Goal: Task Accomplishment & Management: Use online tool/utility

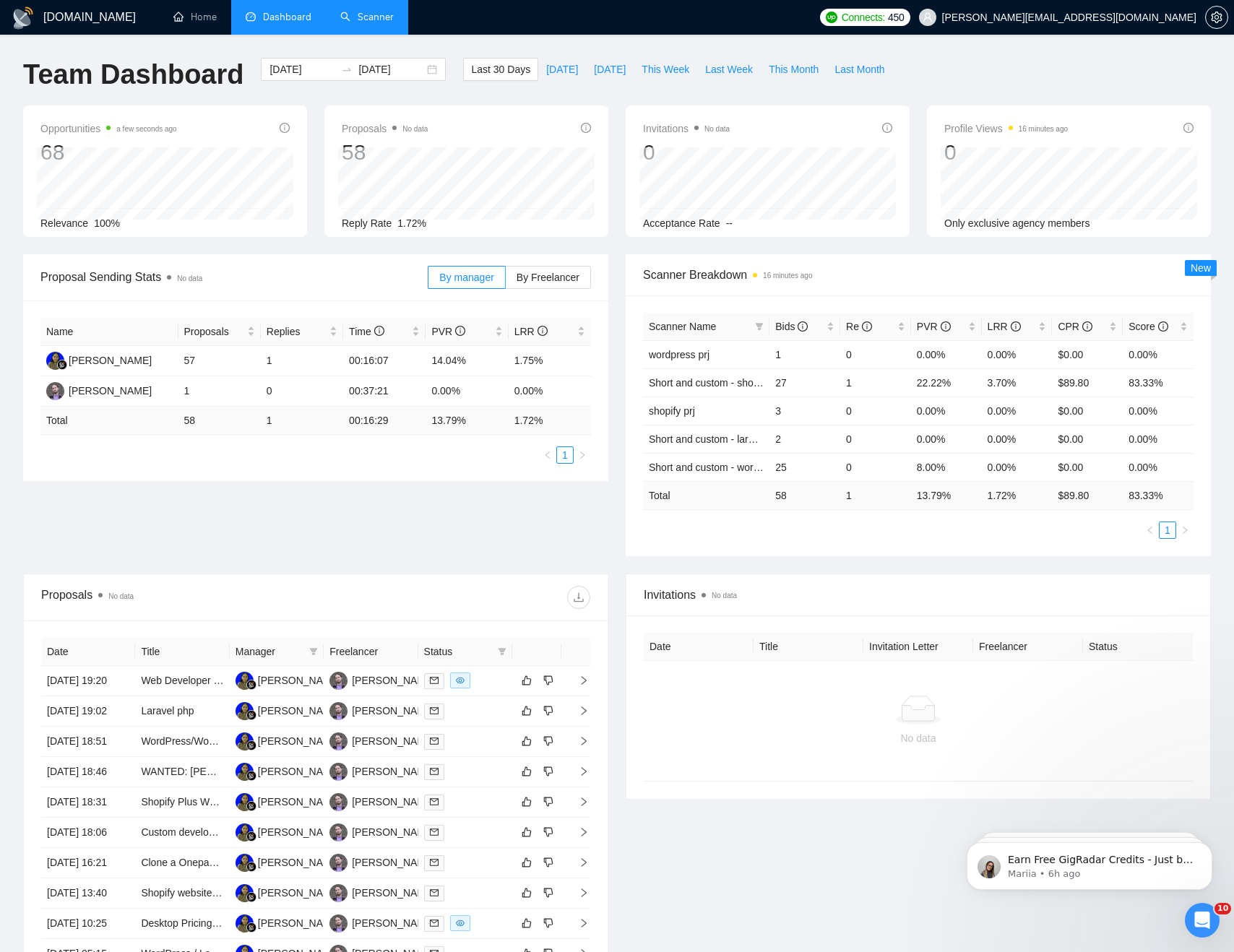
click at [364, 13] on link "Scanner" at bounding box center [367, 17] width 53 height 12
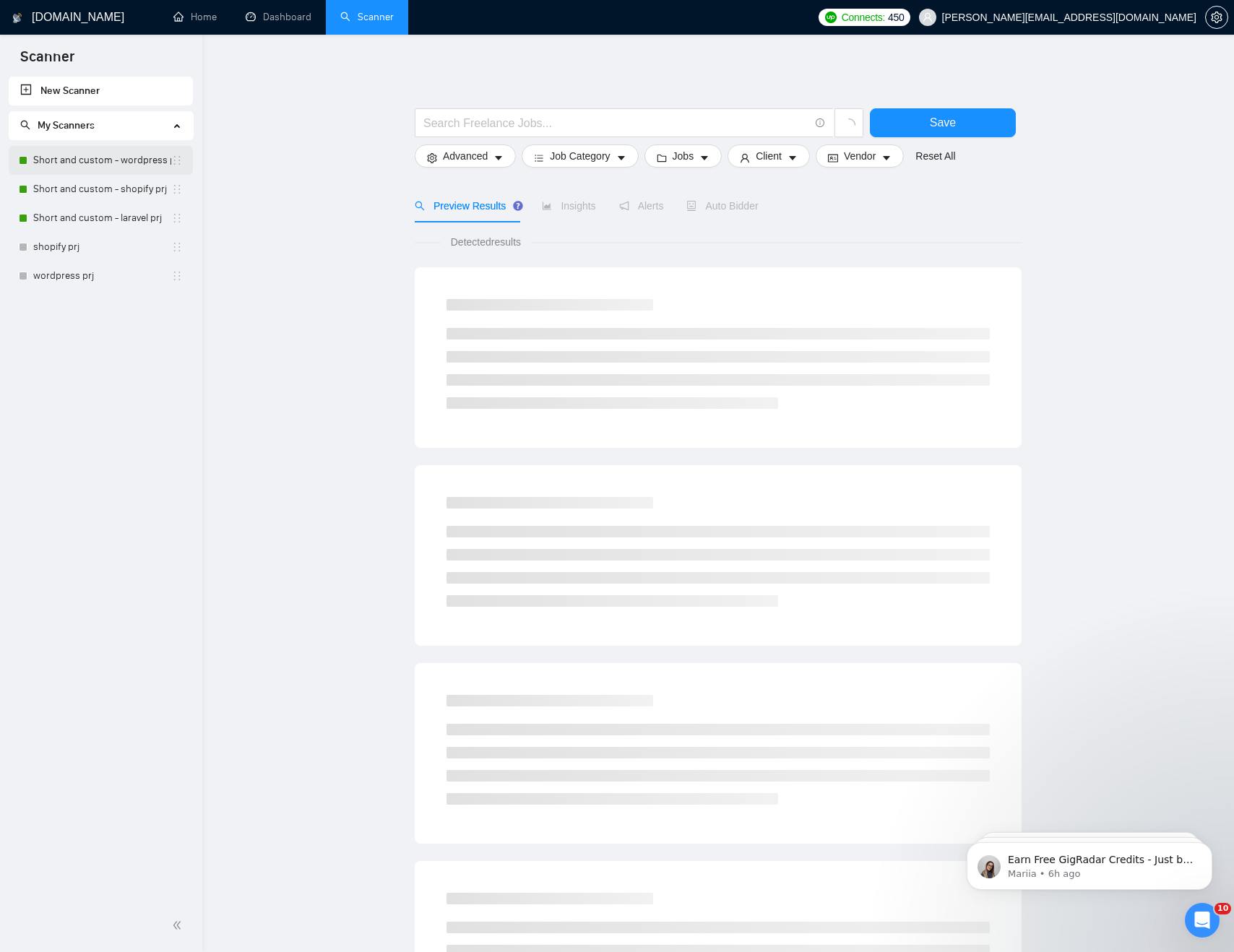
click at [96, 160] on link "Short and custom - wordpress prj" at bounding box center [102, 160] width 138 height 29
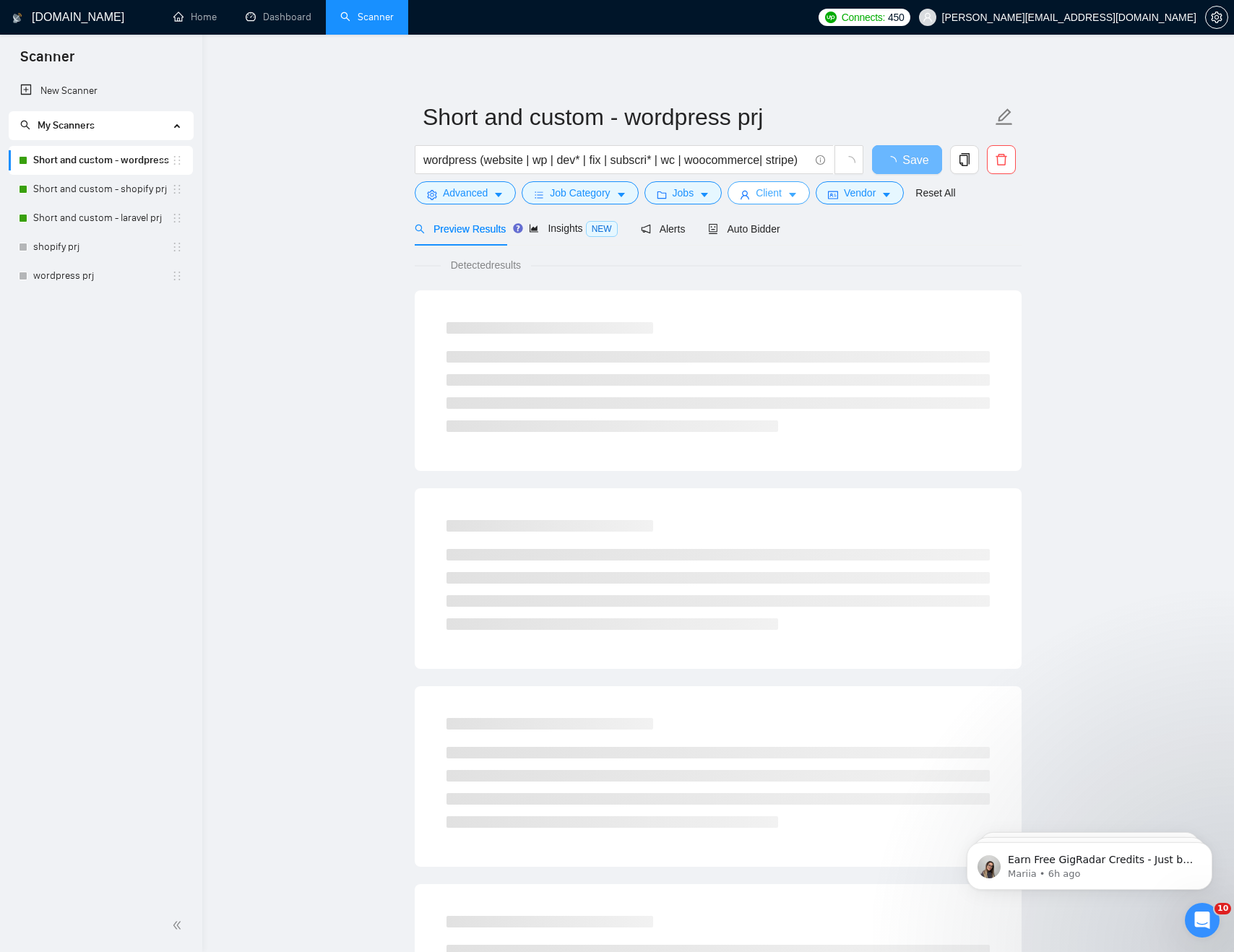
click at [757, 195] on button "Client" at bounding box center [769, 193] width 82 height 24
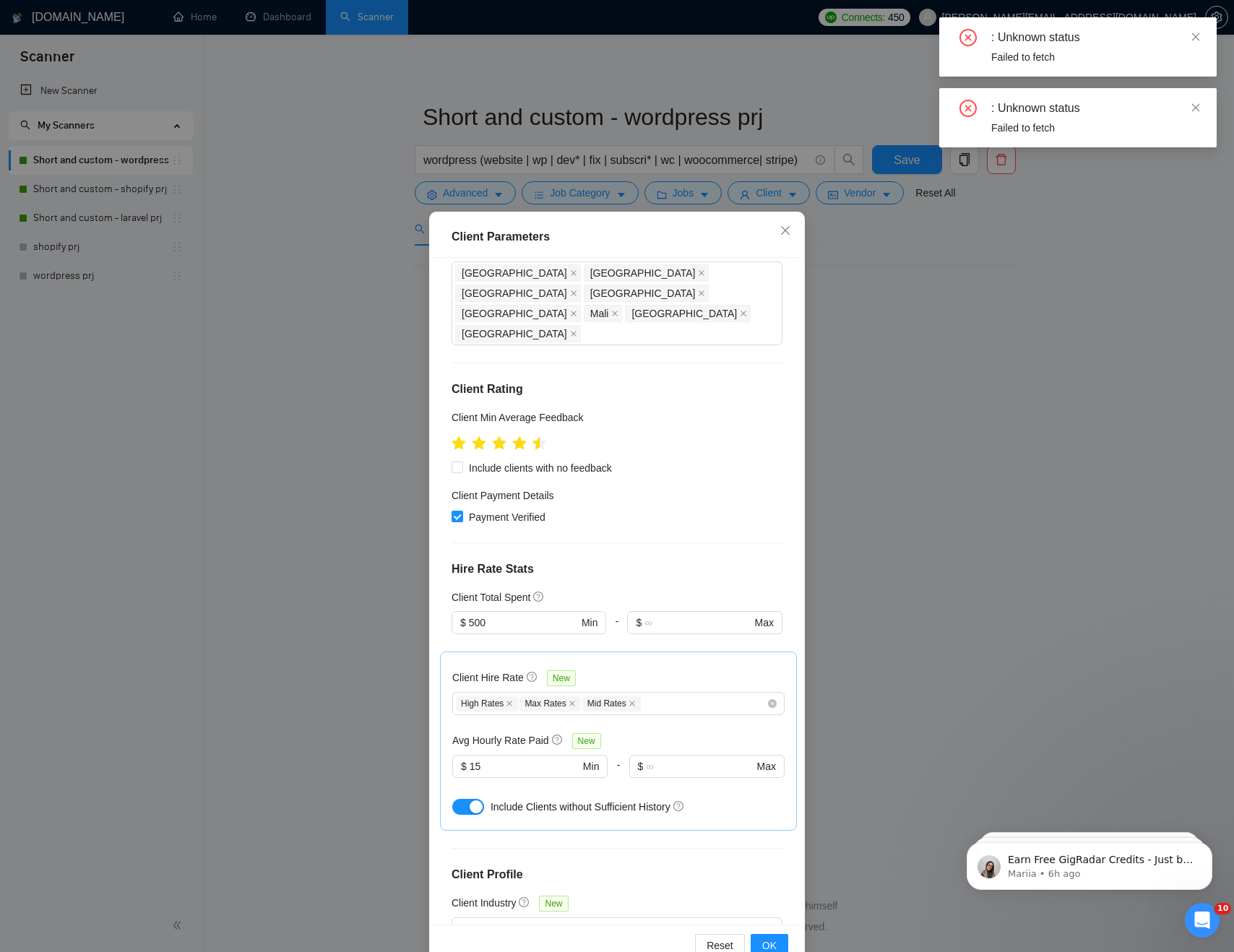
scroll to position [140, 0]
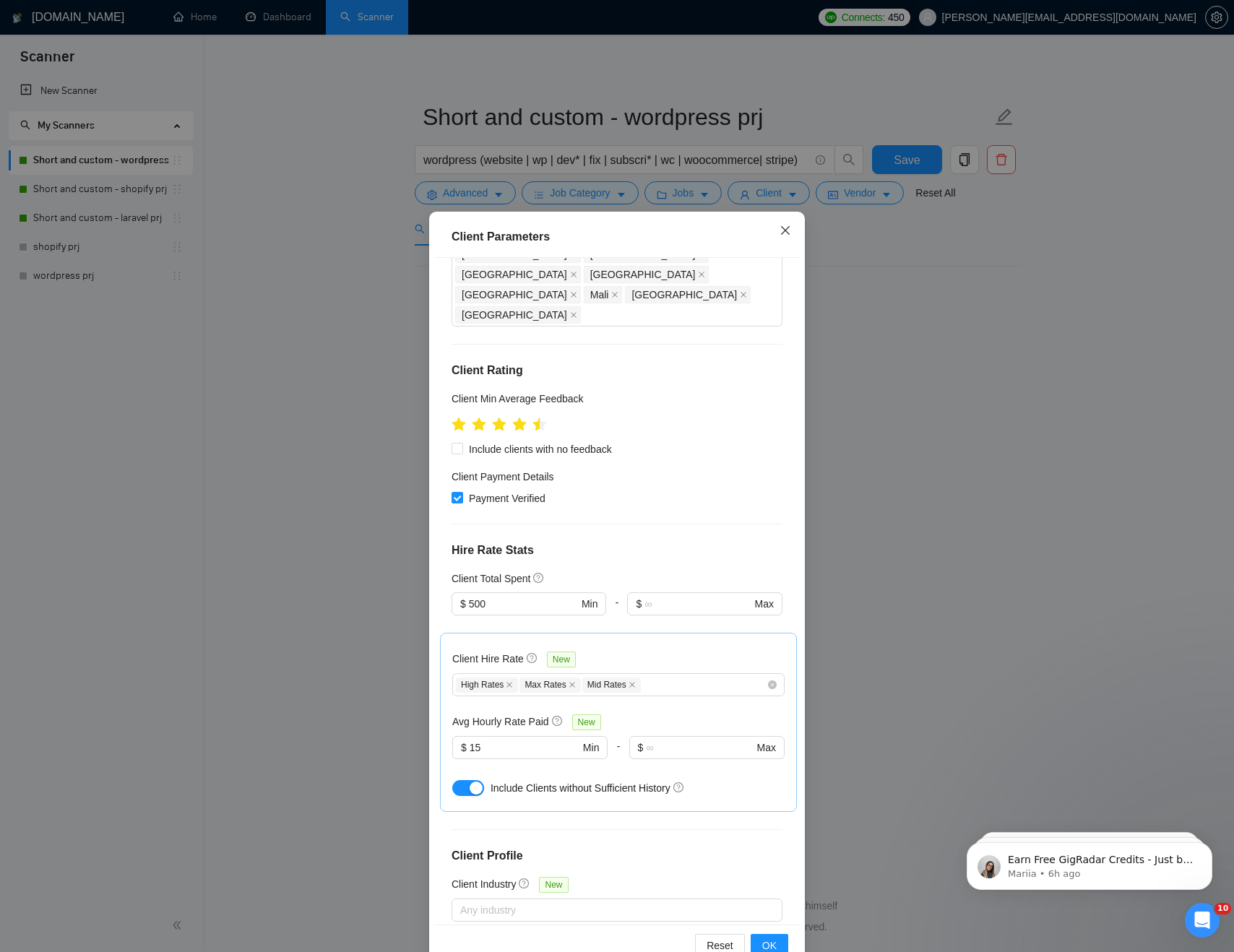
click at [782, 226] on icon "close" at bounding box center [785, 230] width 11 height 11
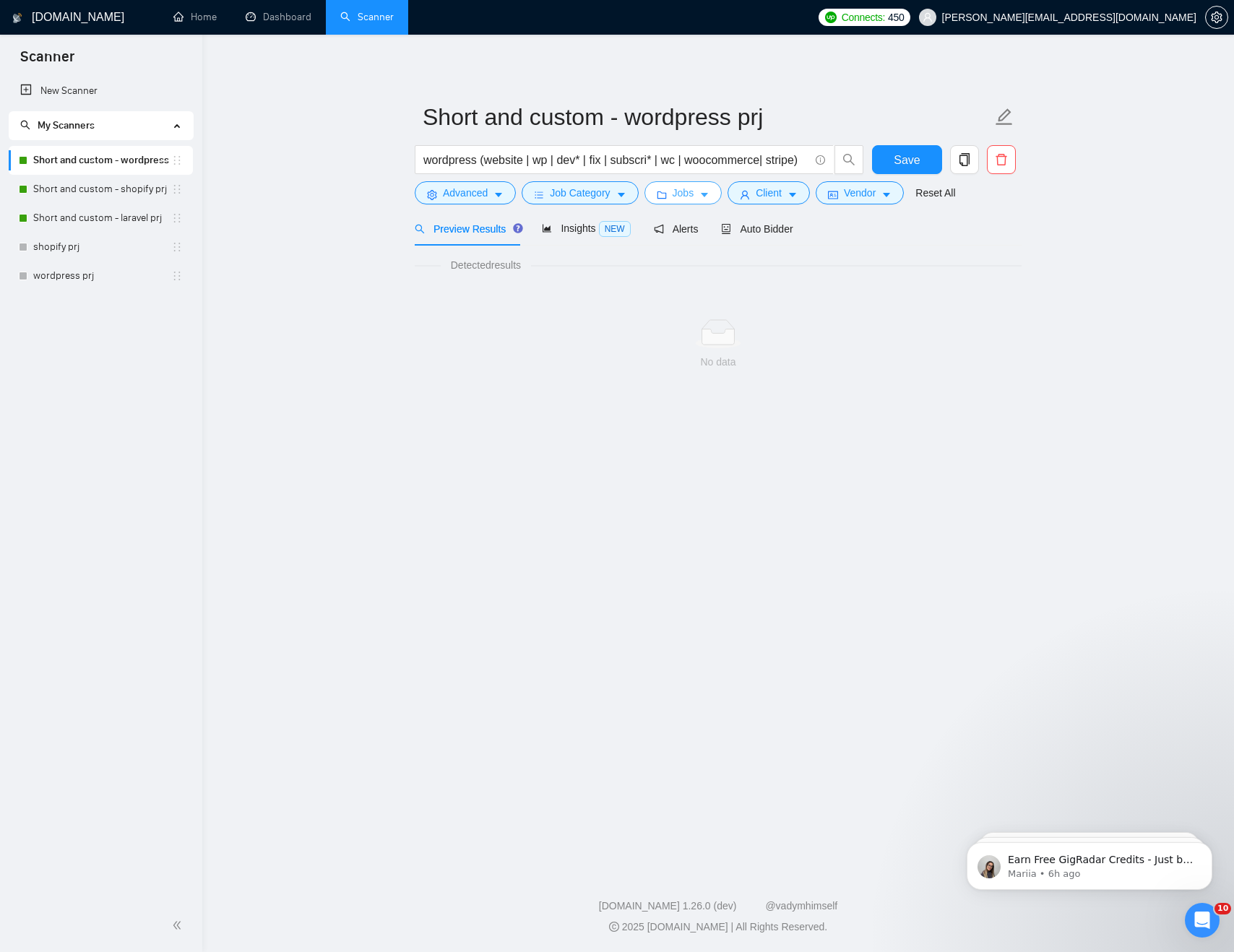
click at [690, 196] on span "Jobs" at bounding box center [683, 193] width 22 height 16
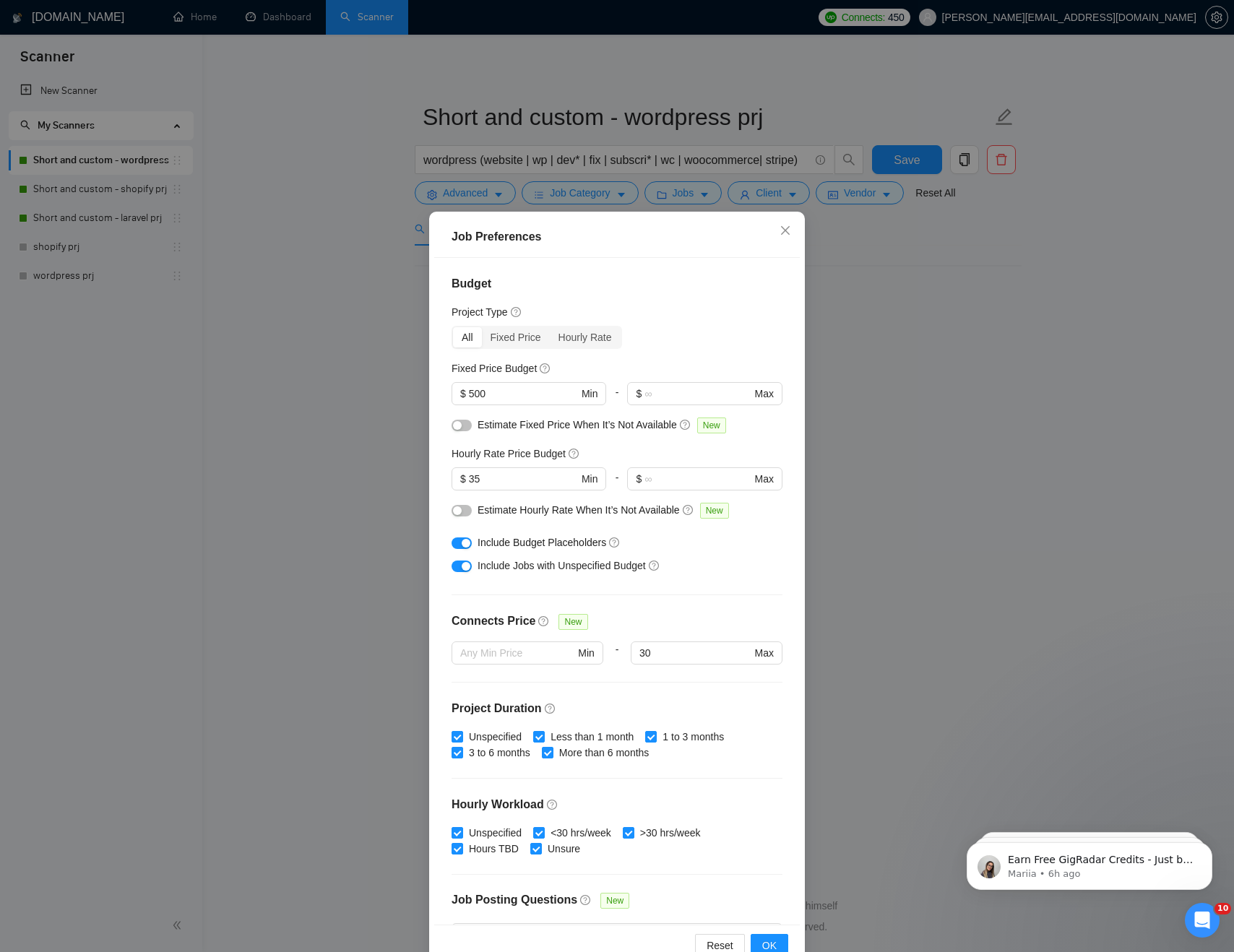
click at [915, 416] on div "Job Preferences Budget Project Type All Fixed Price Hourly Rate Fixed Price Bud…" at bounding box center [617, 476] width 1234 height 952
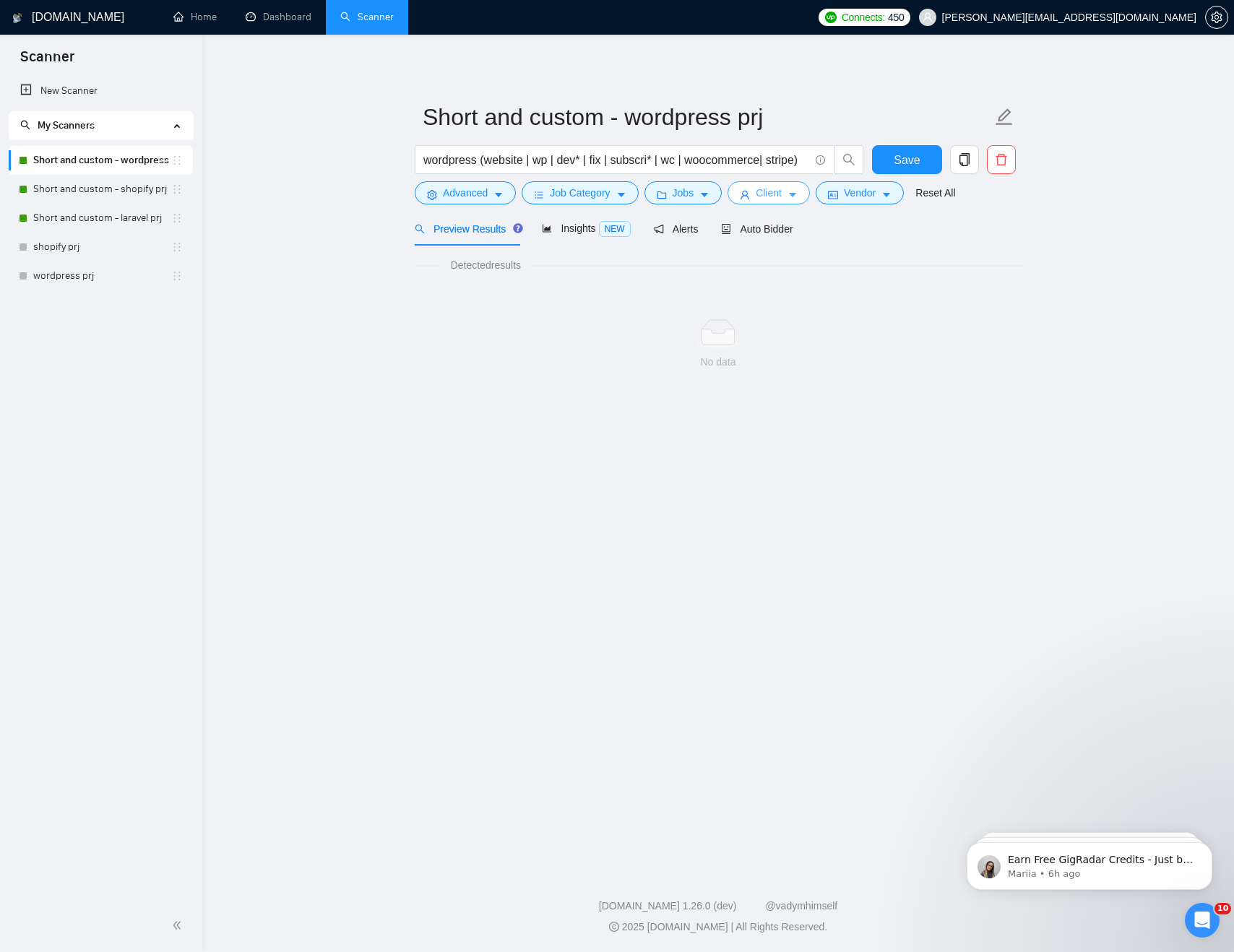
click at [779, 187] on span "Client" at bounding box center [769, 193] width 26 height 16
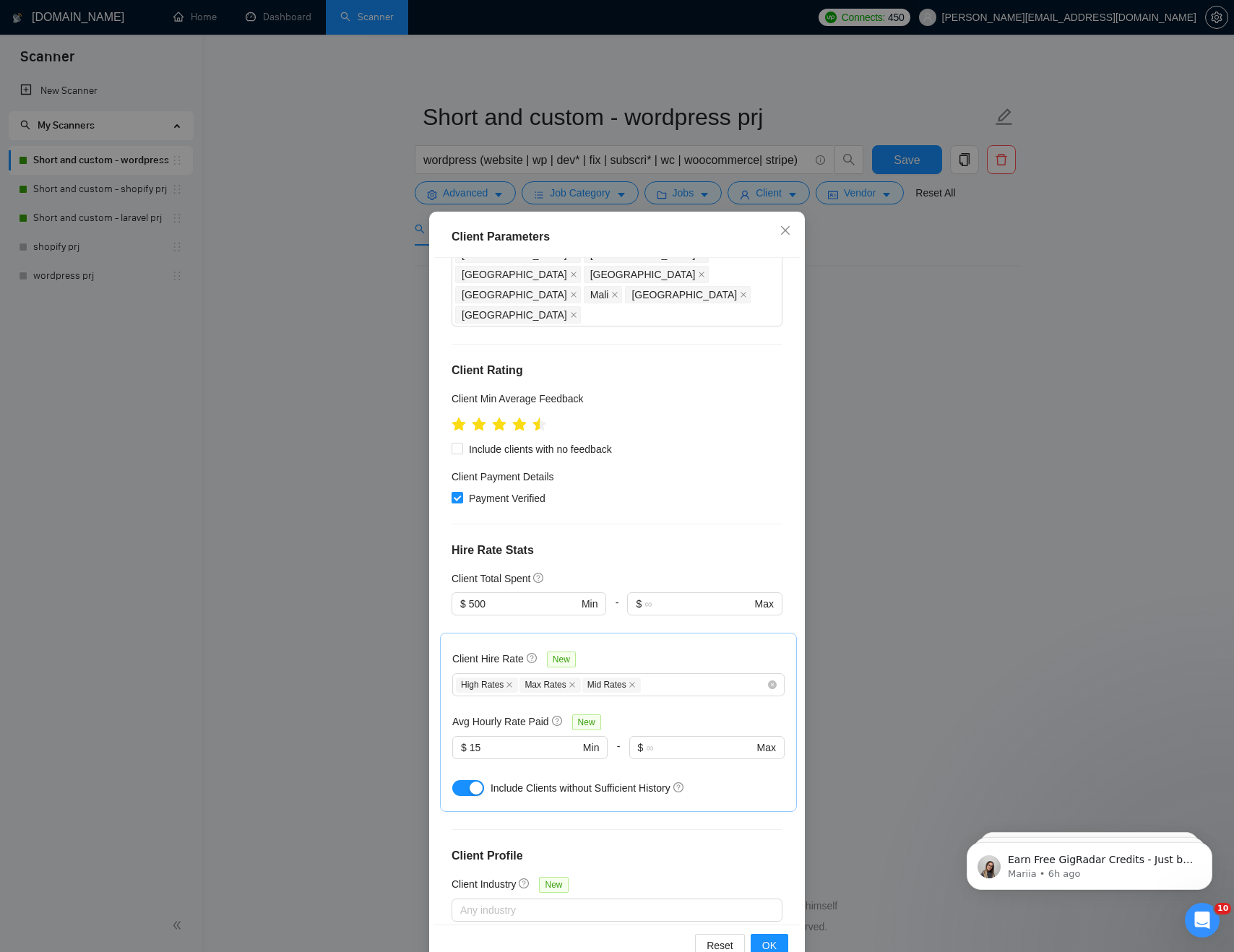
click at [970, 366] on div "Client Parameters Client Location Include Client Countries Select Exclude Clien…" at bounding box center [617, 476] width 1234 height 952
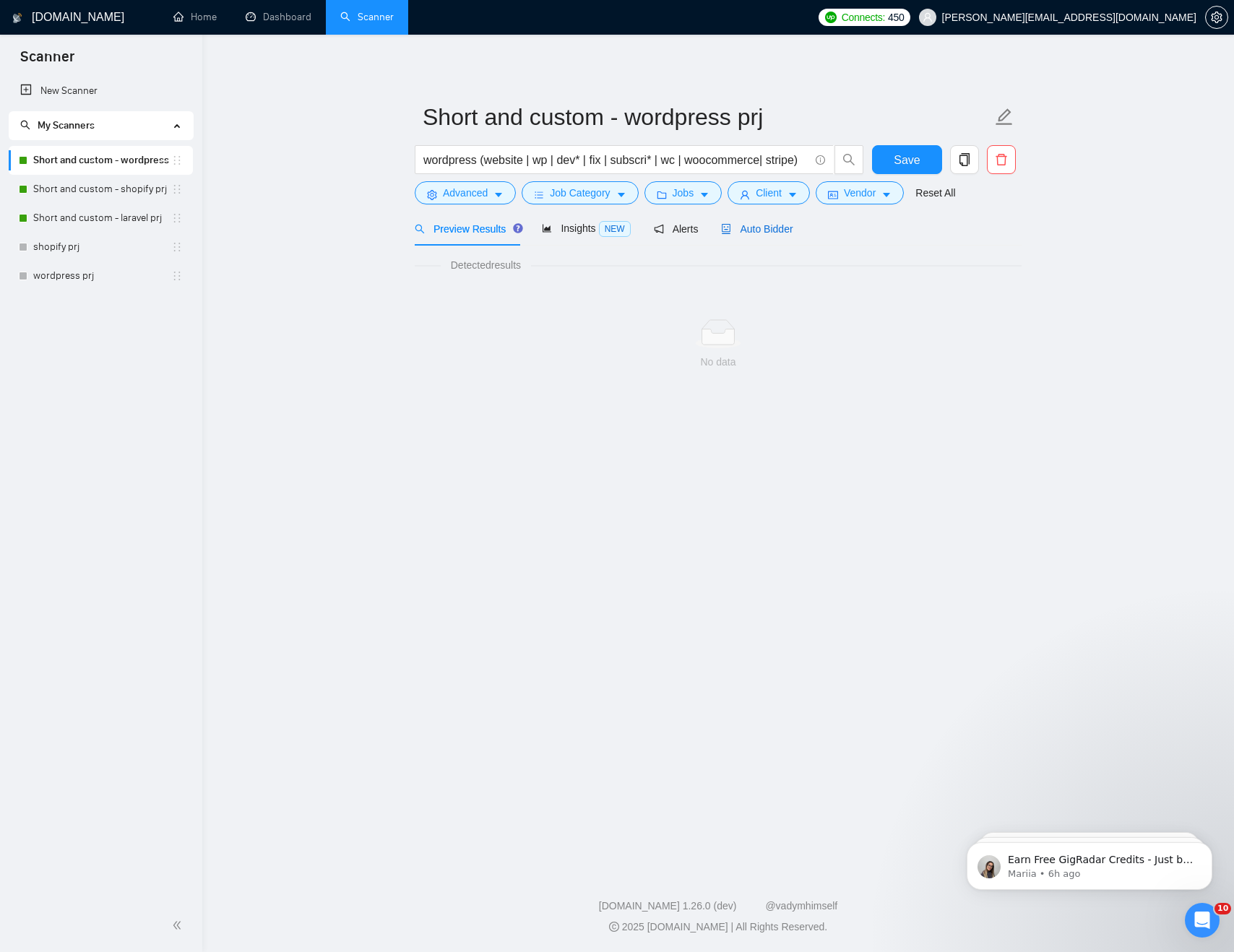
click at [785, 233] on span "Auto Bidder" at bounding box center [757, 229] width 72 height 11
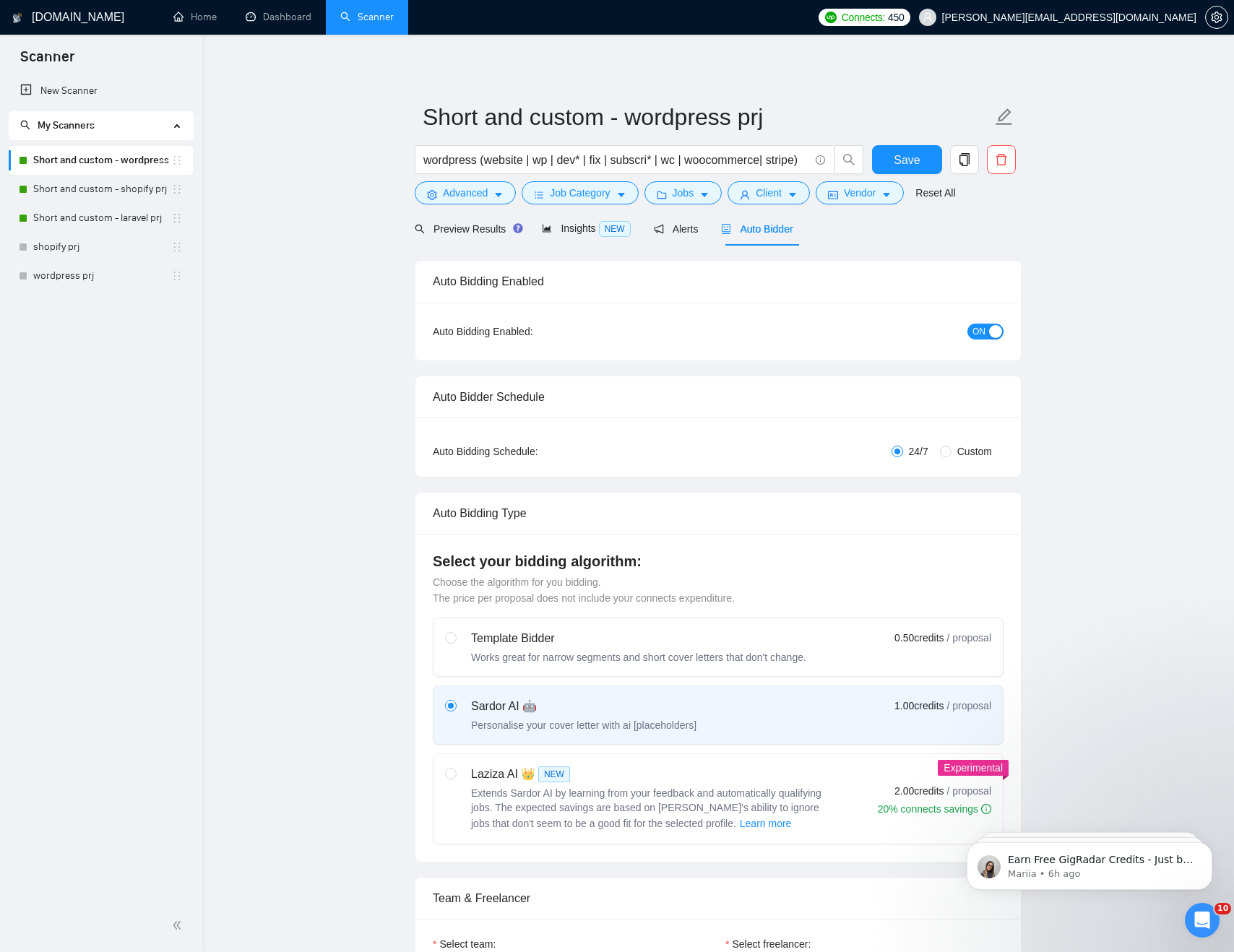
checkbox input "true"
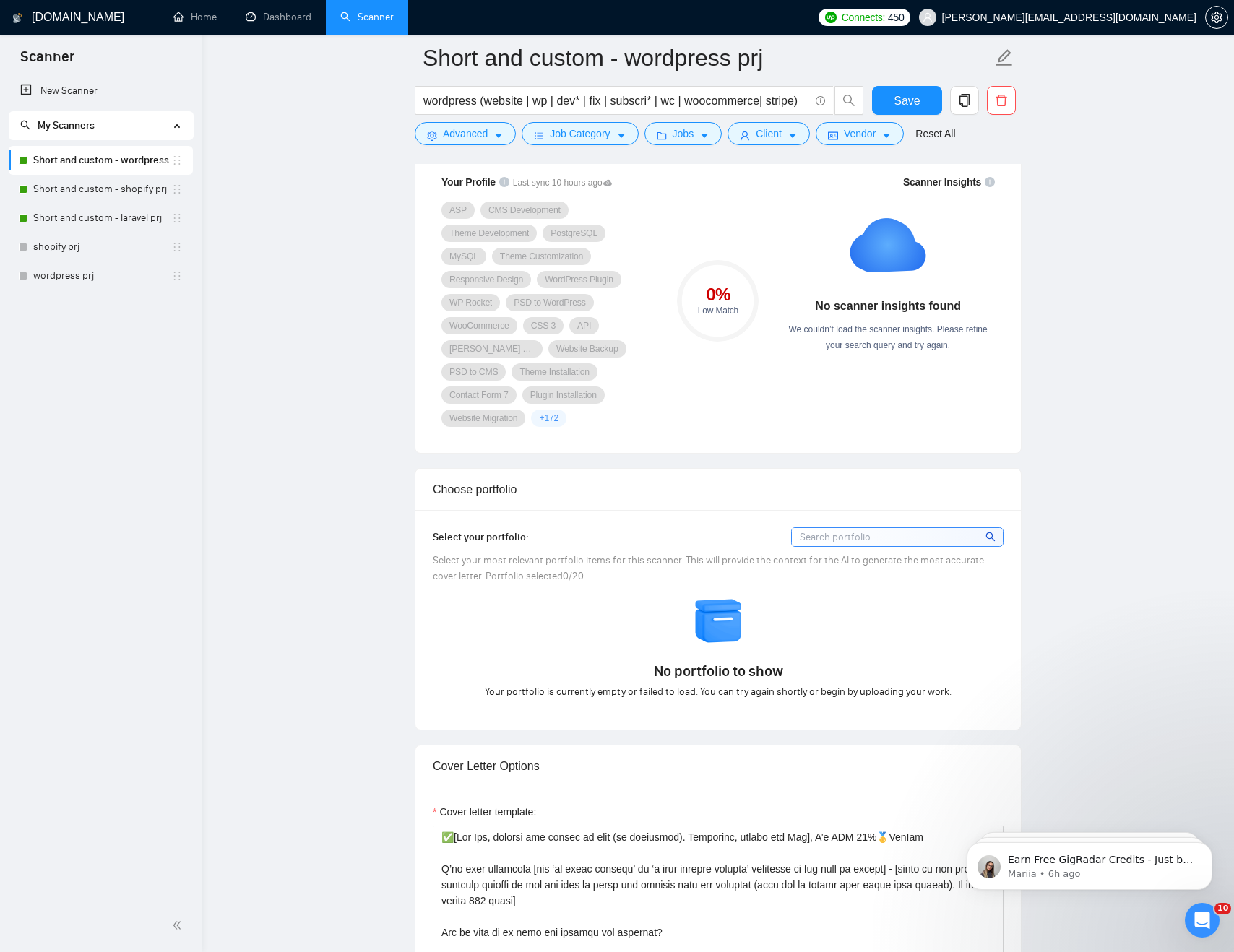
scroll to position [990, 0]
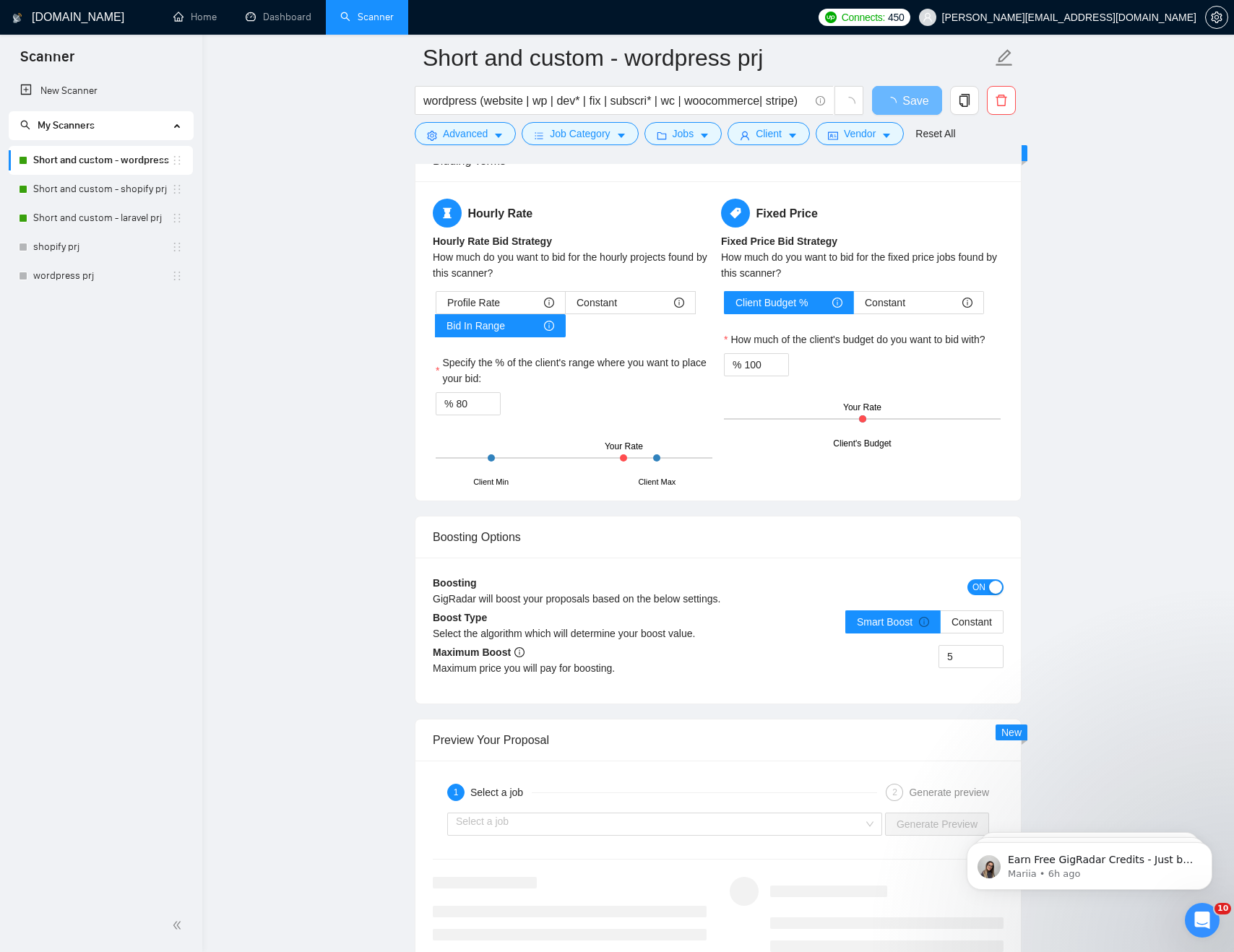
scroll to position [2319, 0]
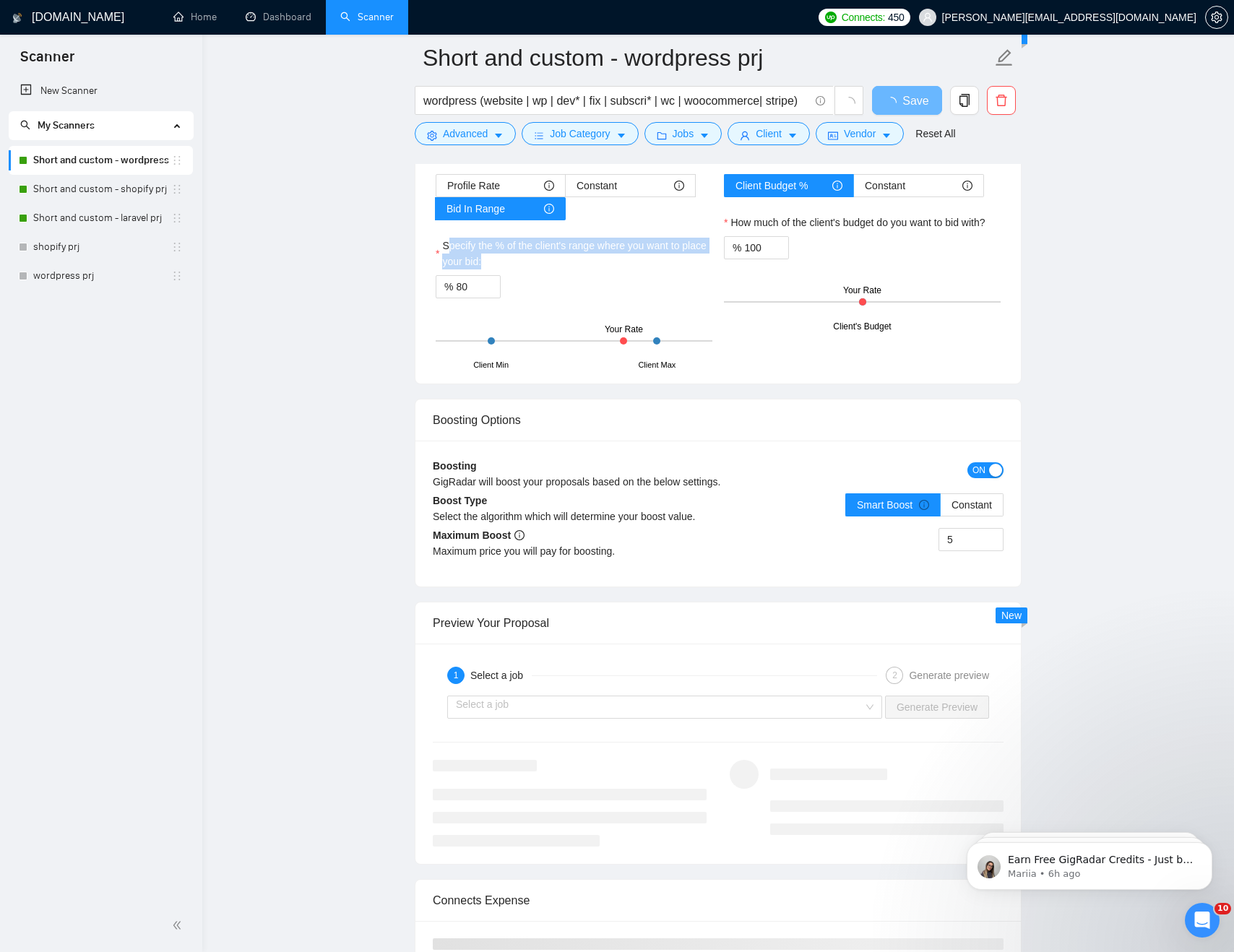
drag, startPoint x: 447, startPoint y: 242, endPoint x: 545, endPoint y: 261, distance: 99.8
click at [545, 261] on label "Specify the % of the client's range where you want to place your bid:" at bounding box center [573, 253] width 277 height 31
click at [493, 259] on label "Specify the % of the client's range where you want to place your bid:" at bounding box center [573, 253] width 277 height 31
click at [493, 276] on input "80" at bounding box center [478, 286] width 45 height 22
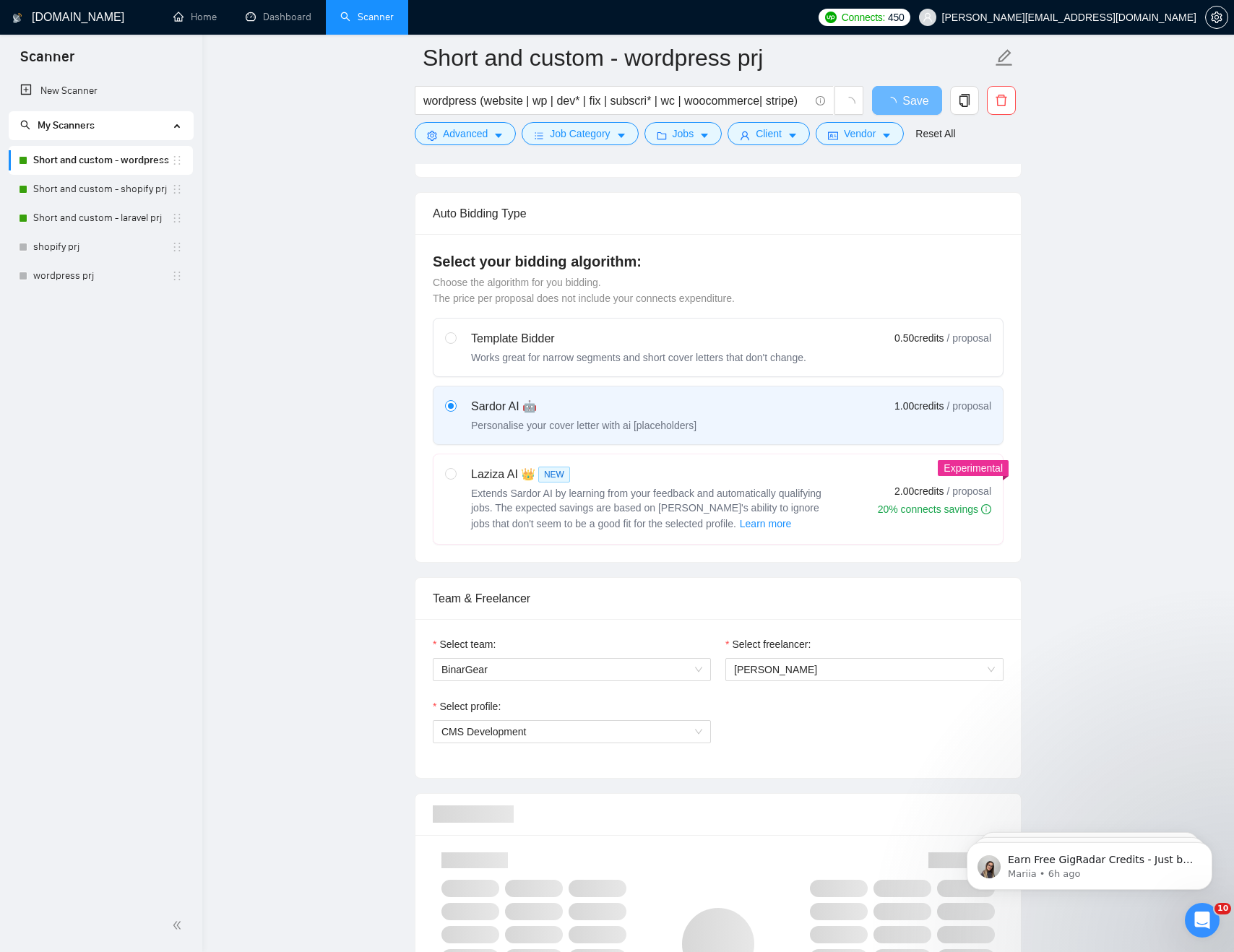
scroll to position [311, 0]
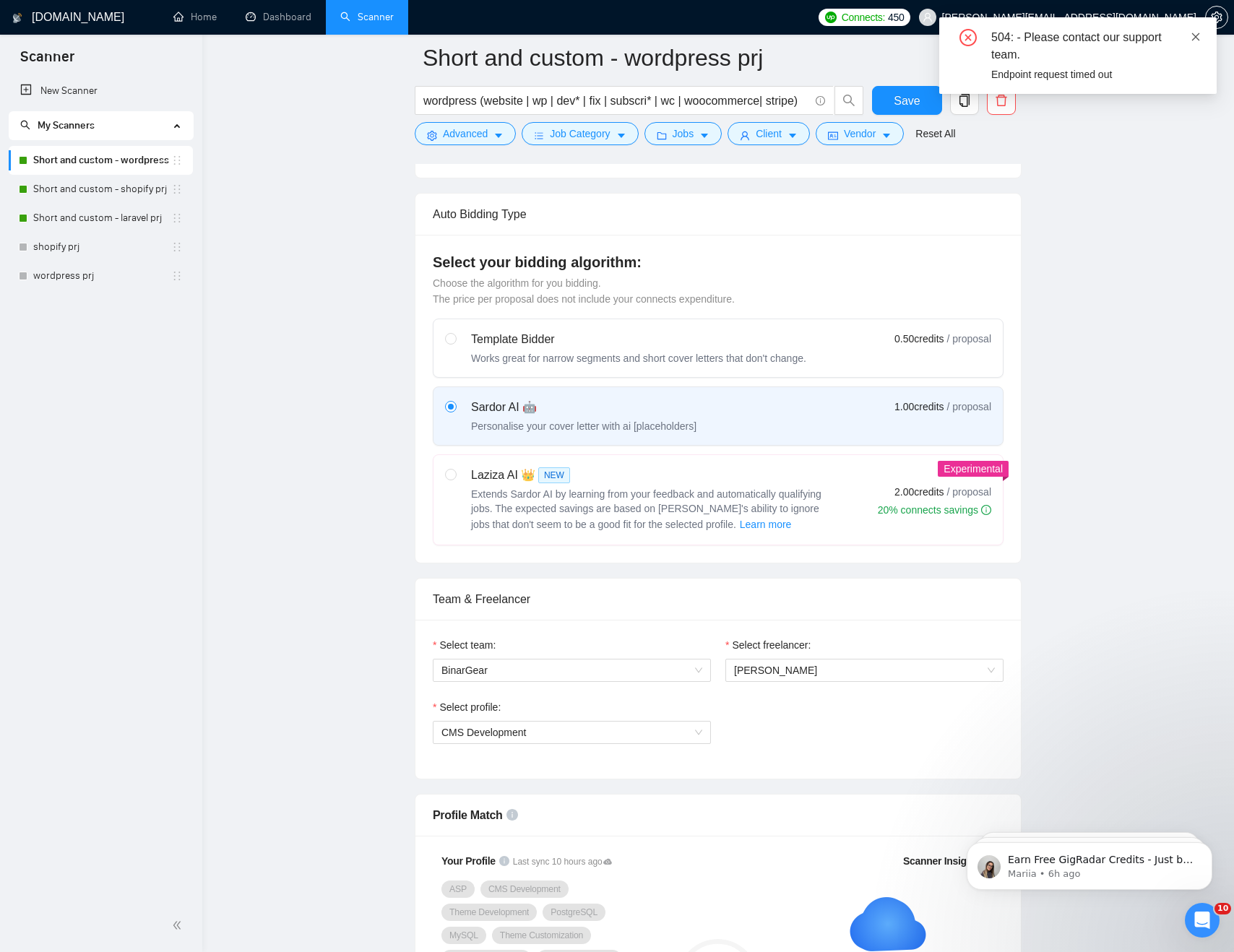
click at [1193, 37] on icon "close" at bounding box center [1196, 37] width 10 height 10
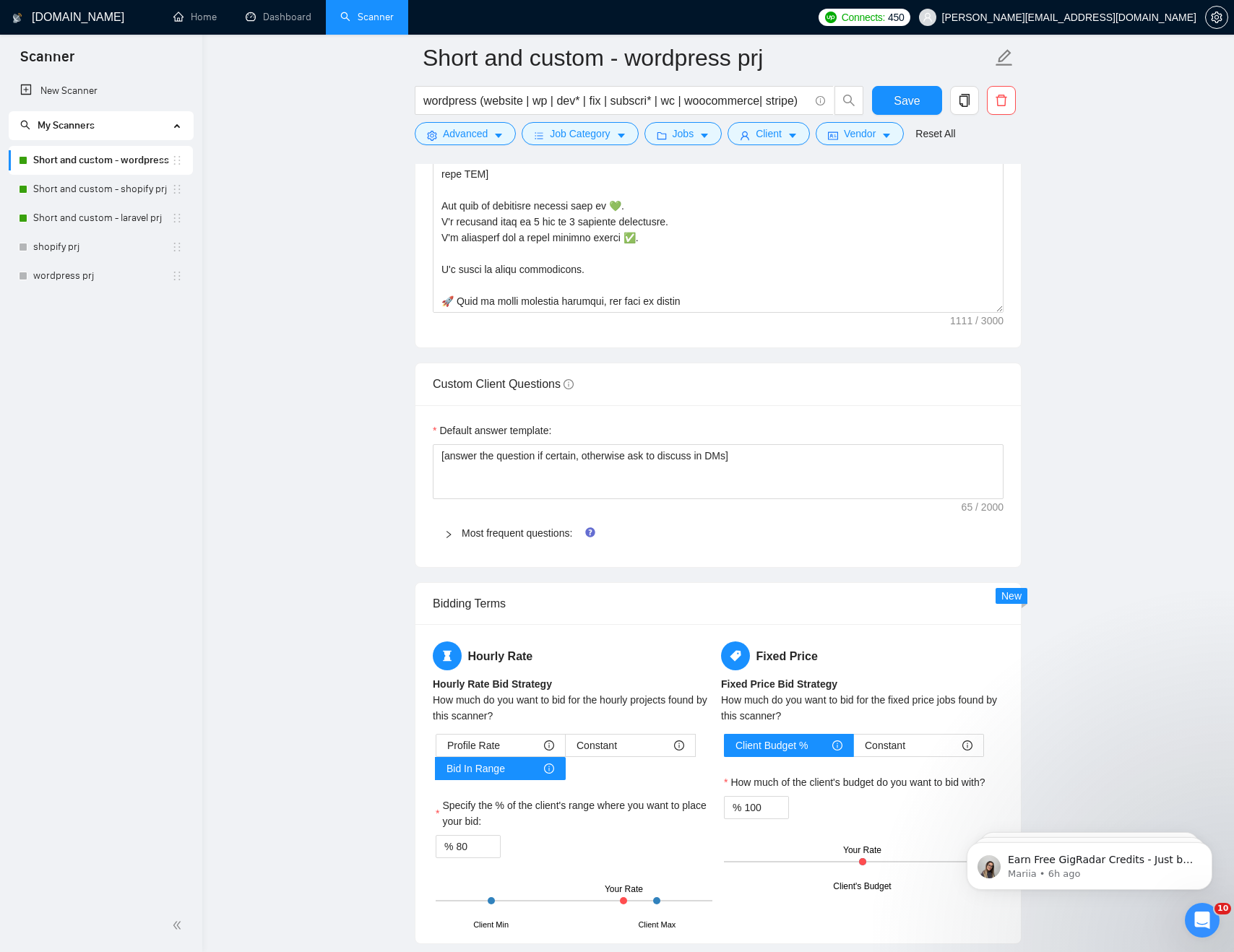
scroll to position [2024, 0]
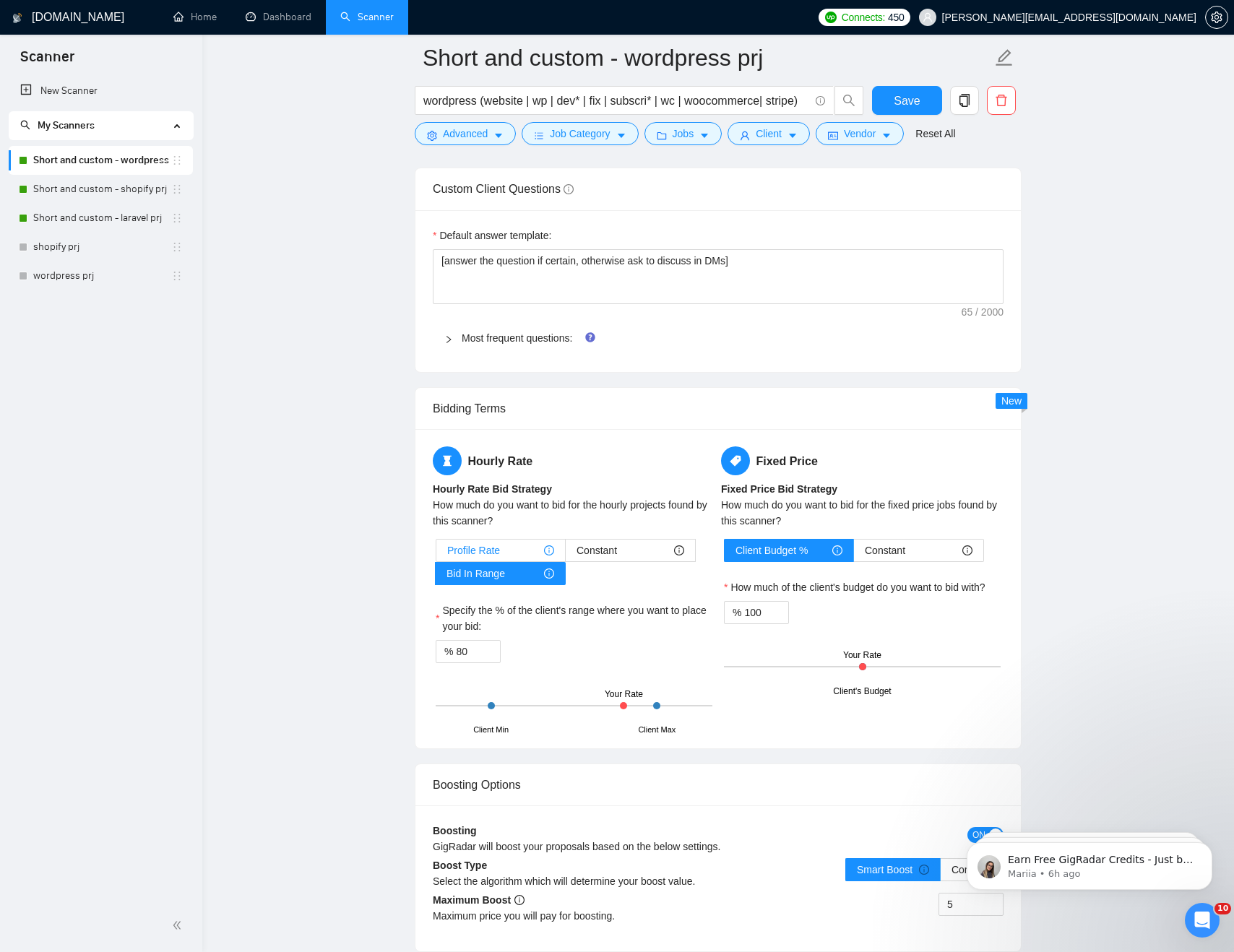
click at [524, 550] on div "Profile Rate" at bounding box center [501, 551] width 107 height 22
click at [436, 554] on input "Profile Rate" at bounding box center [436, 554] width 0 height 0
type input "50"
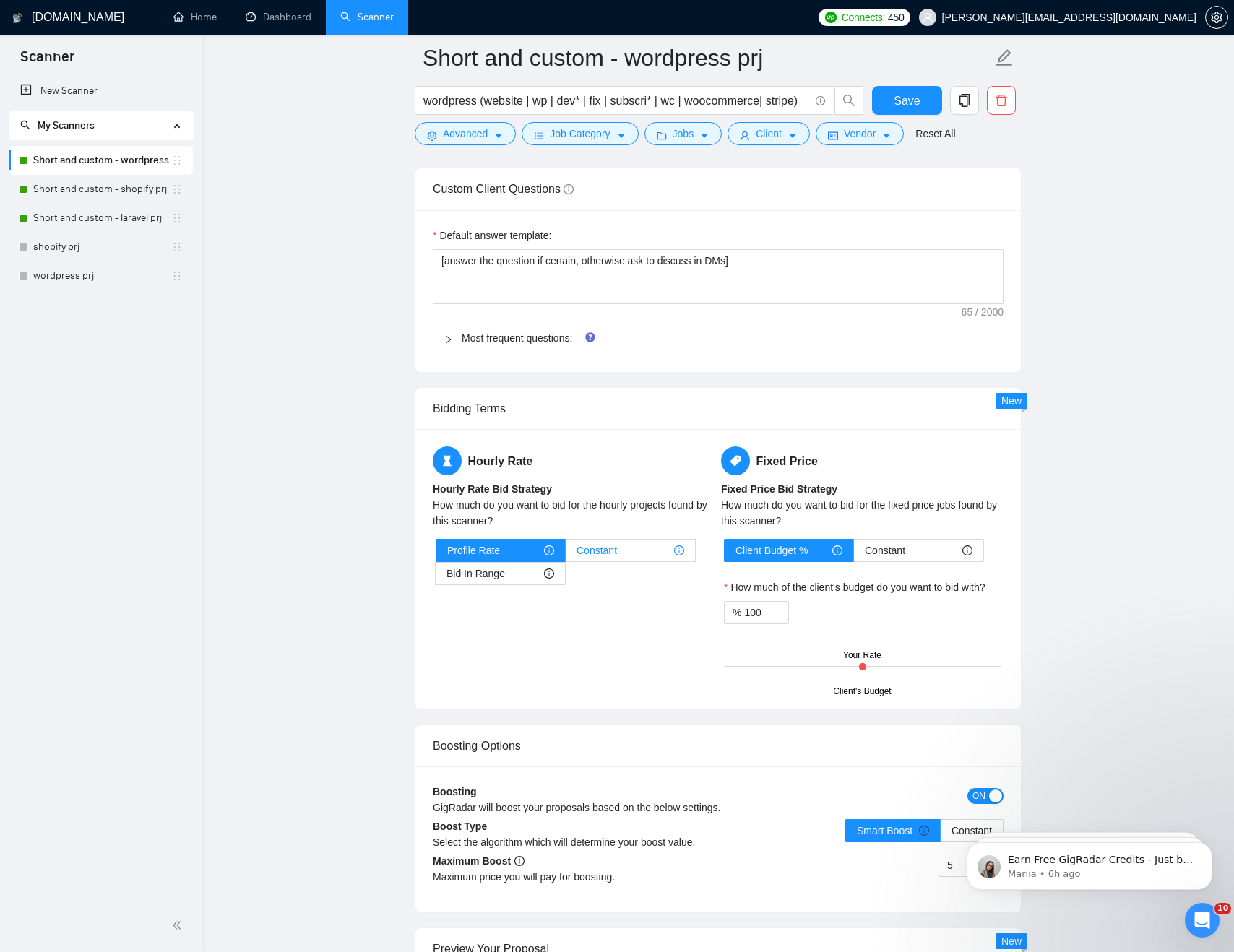
click at [607, 544] on span "Constant" at bounding box center [597, 551] width 40 height 22
click at [566, 554] on input "Constant" at bounding box center [566, 554] width 0 height 0
drag, startPoint x: 495, startPoint y: 608, endPoint x: 633, endPoint y: 608, distance: 138.0
click at [633, 608] on label "The exact amount to bid for hourly projects:" at bounding box center [536, 611] width 202 height 16
click at [507, 570] on div "Bid In Range" at bounding box center [500, 573] width 107 height 22
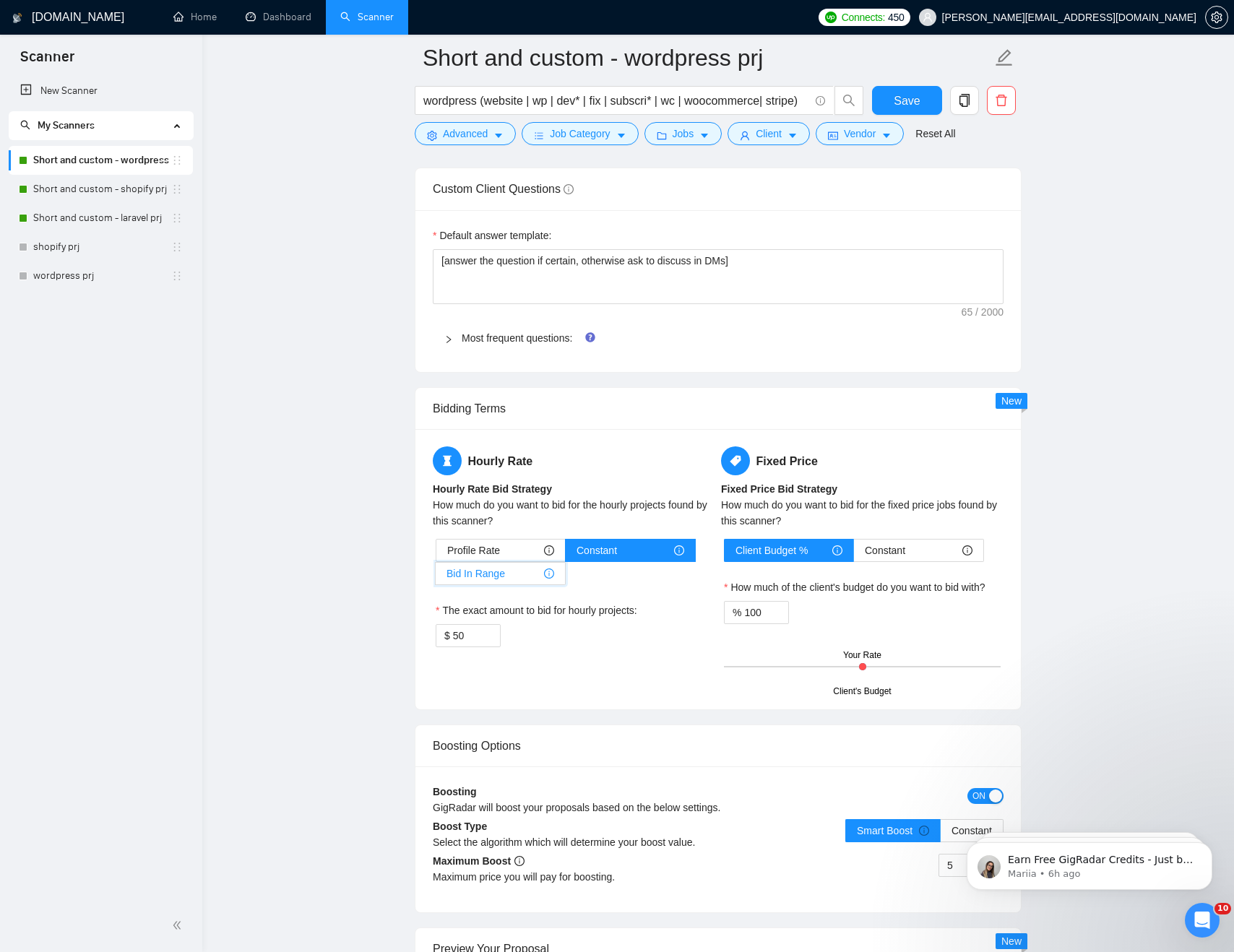
click at [435, 578] on input "Bid In Range" at bounding box center [435, 578] width 0 height 0
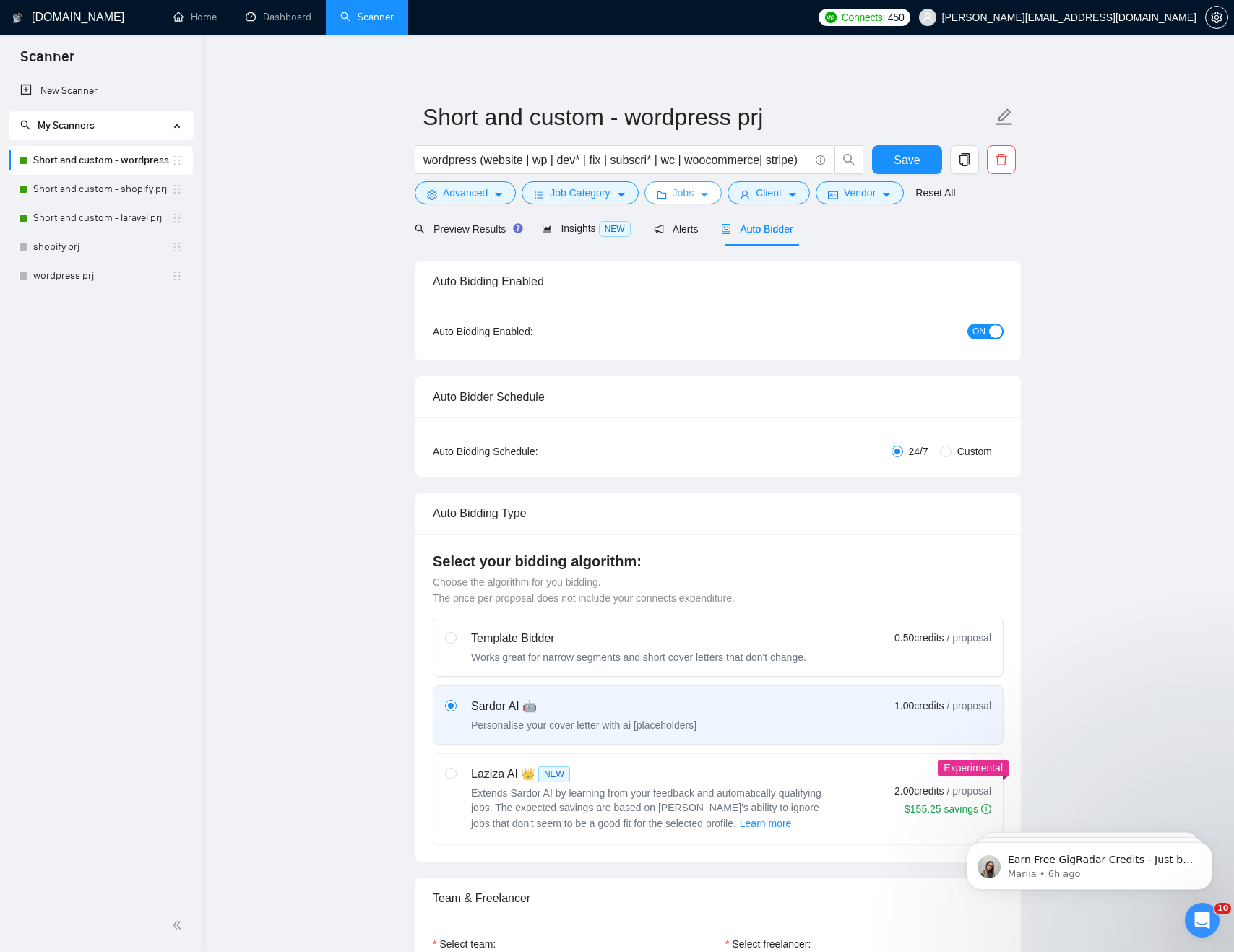
click at [695, 194] on span "Jobs" at bounding box center [683, 193] width 22 height 16
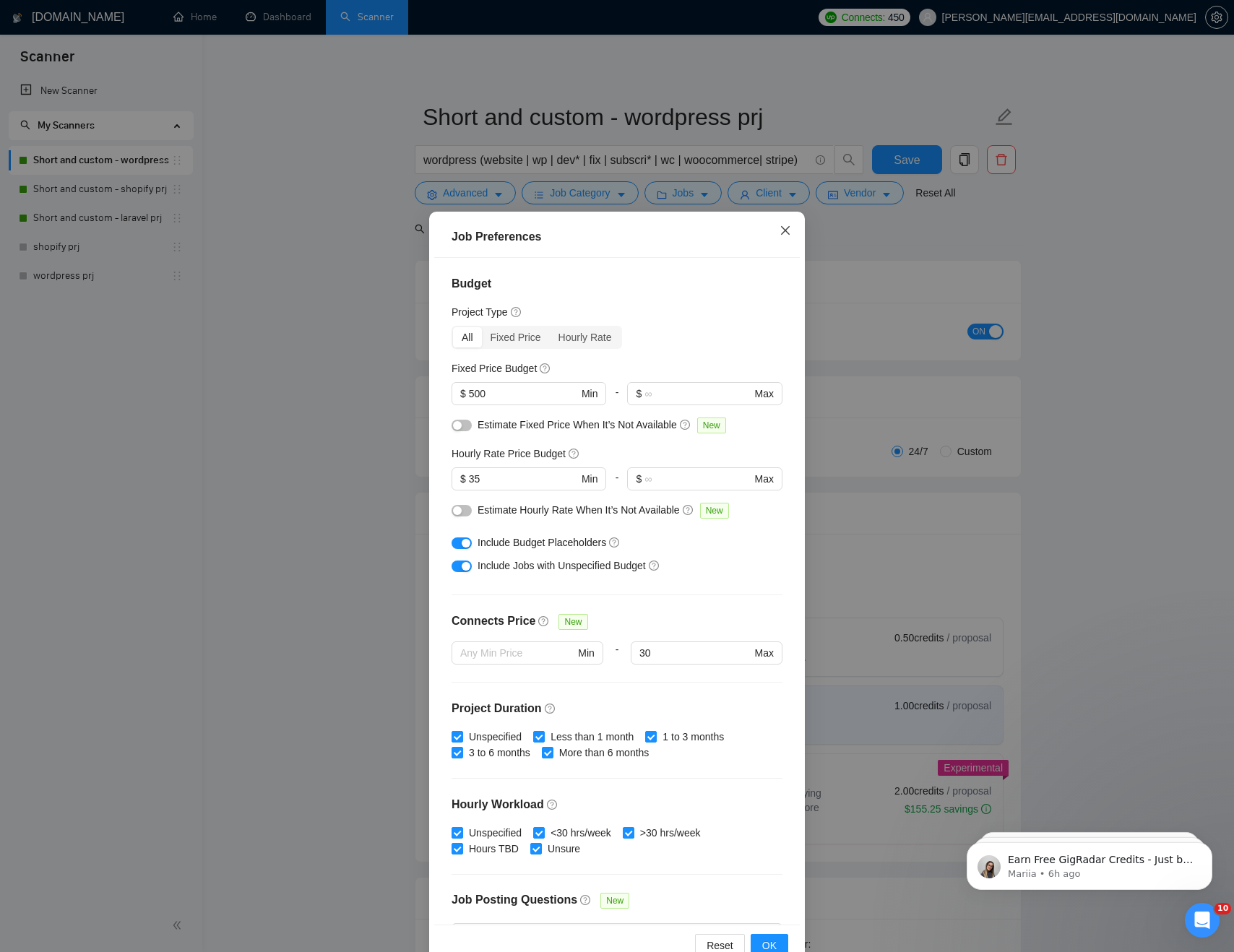
click at [785, 229] on icon "close" at bounding box center [785, 230] width 11 height 11
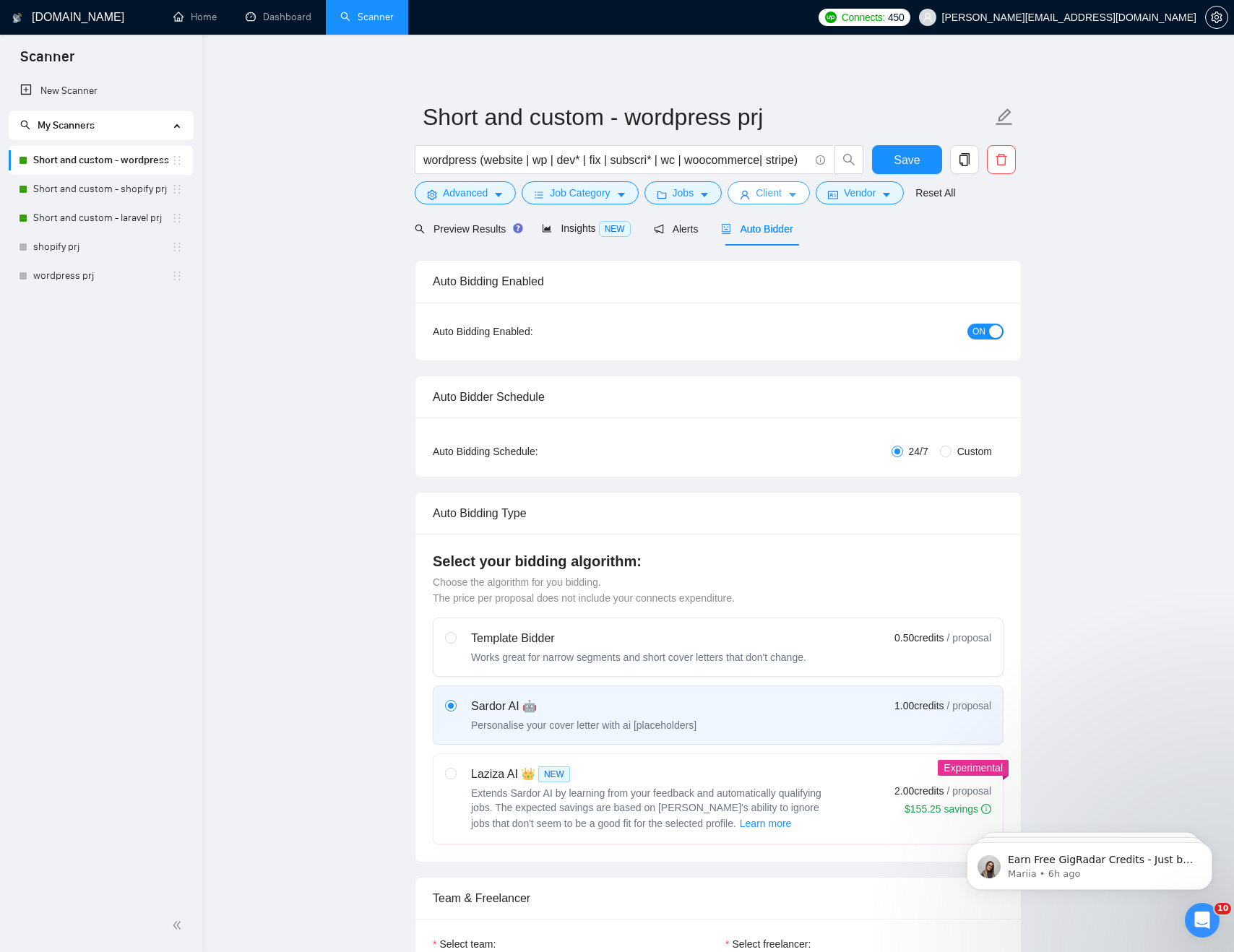
click at [778, 194] on span "Client" at bounding box center [769, 193] width 26 height 16
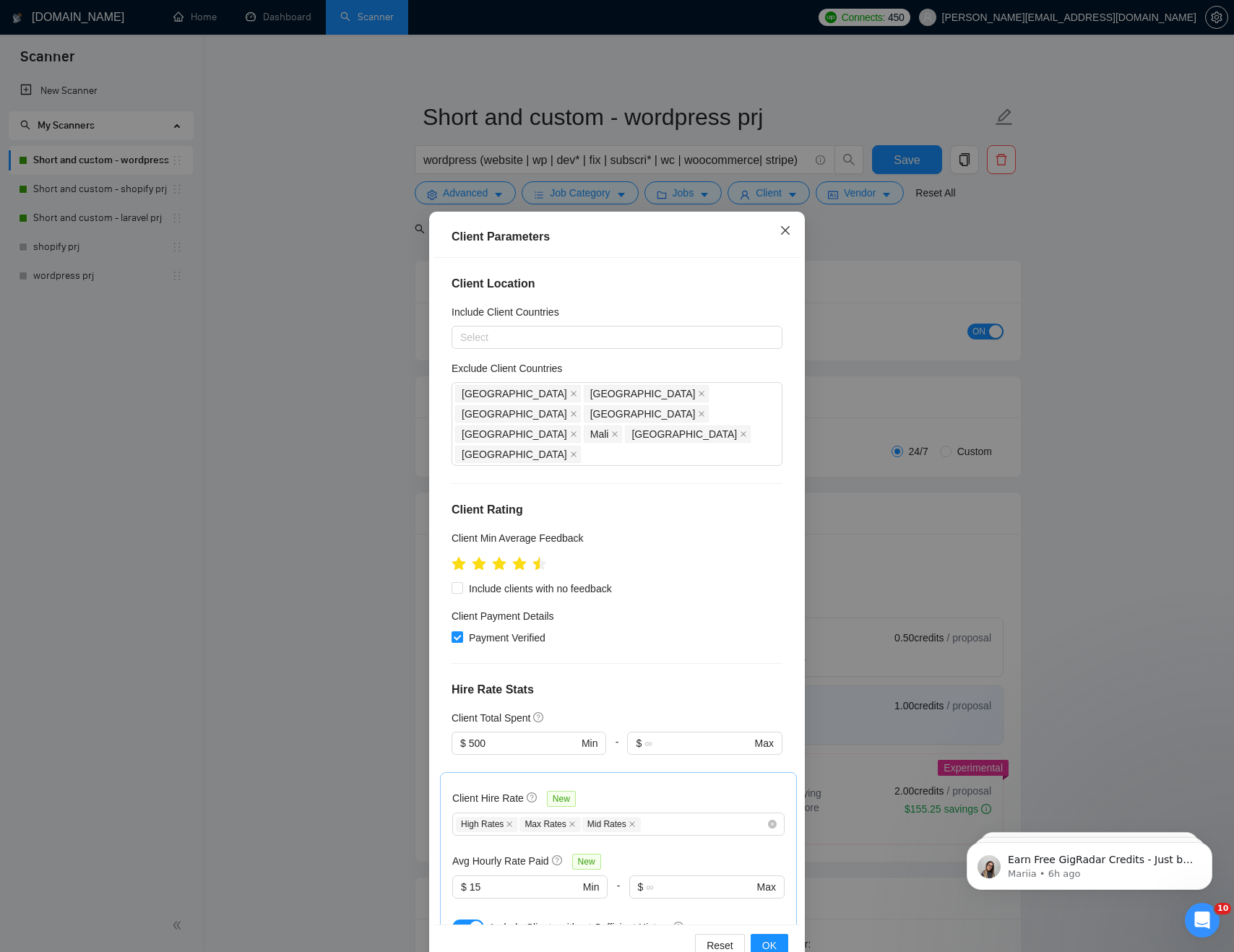
click at [778, 232] on span "Close" at bounding box center [785, 231] width 39 height 39
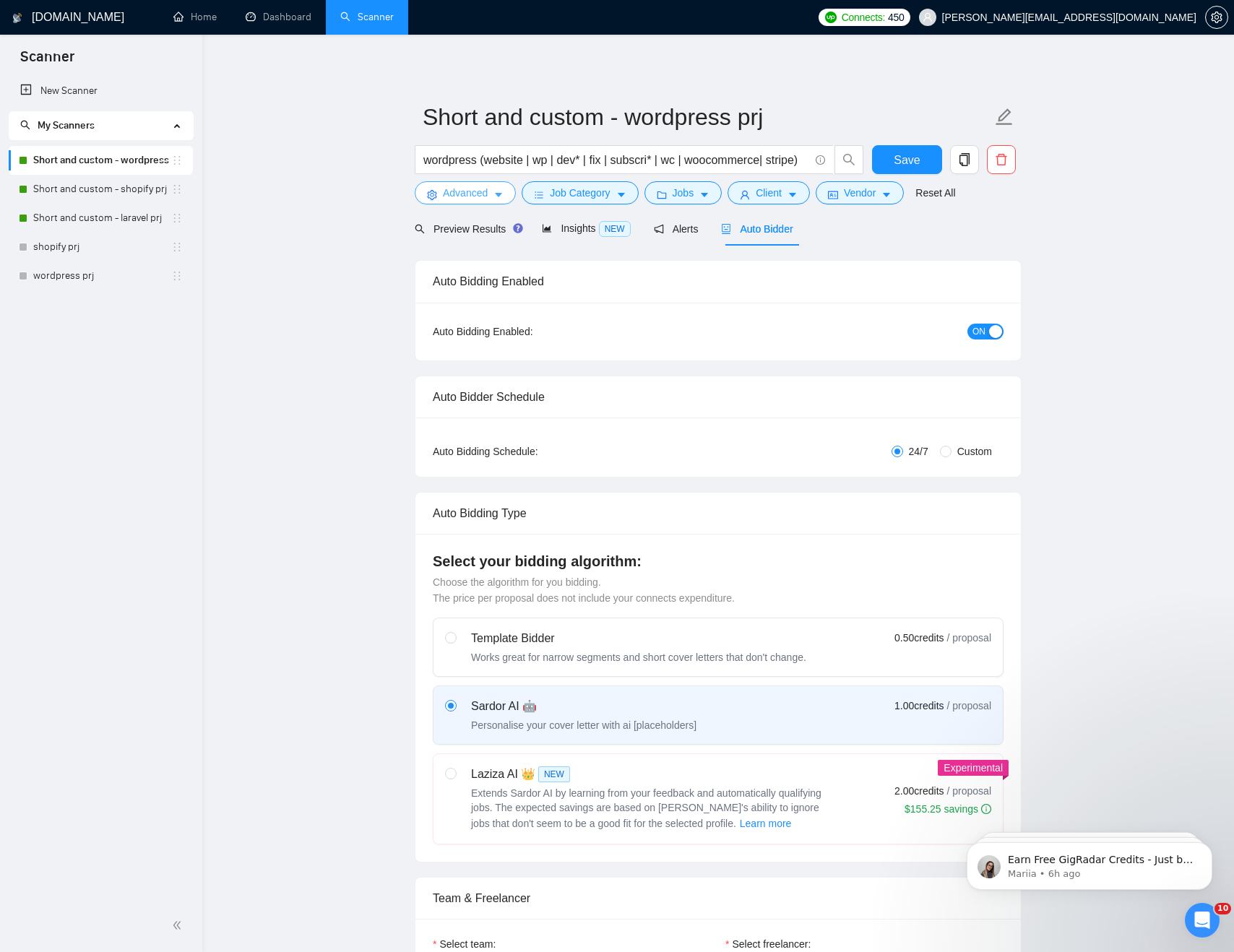
click at [477, 195] on span "Advanced" at bounding box center [465, 193] width 45 height 16
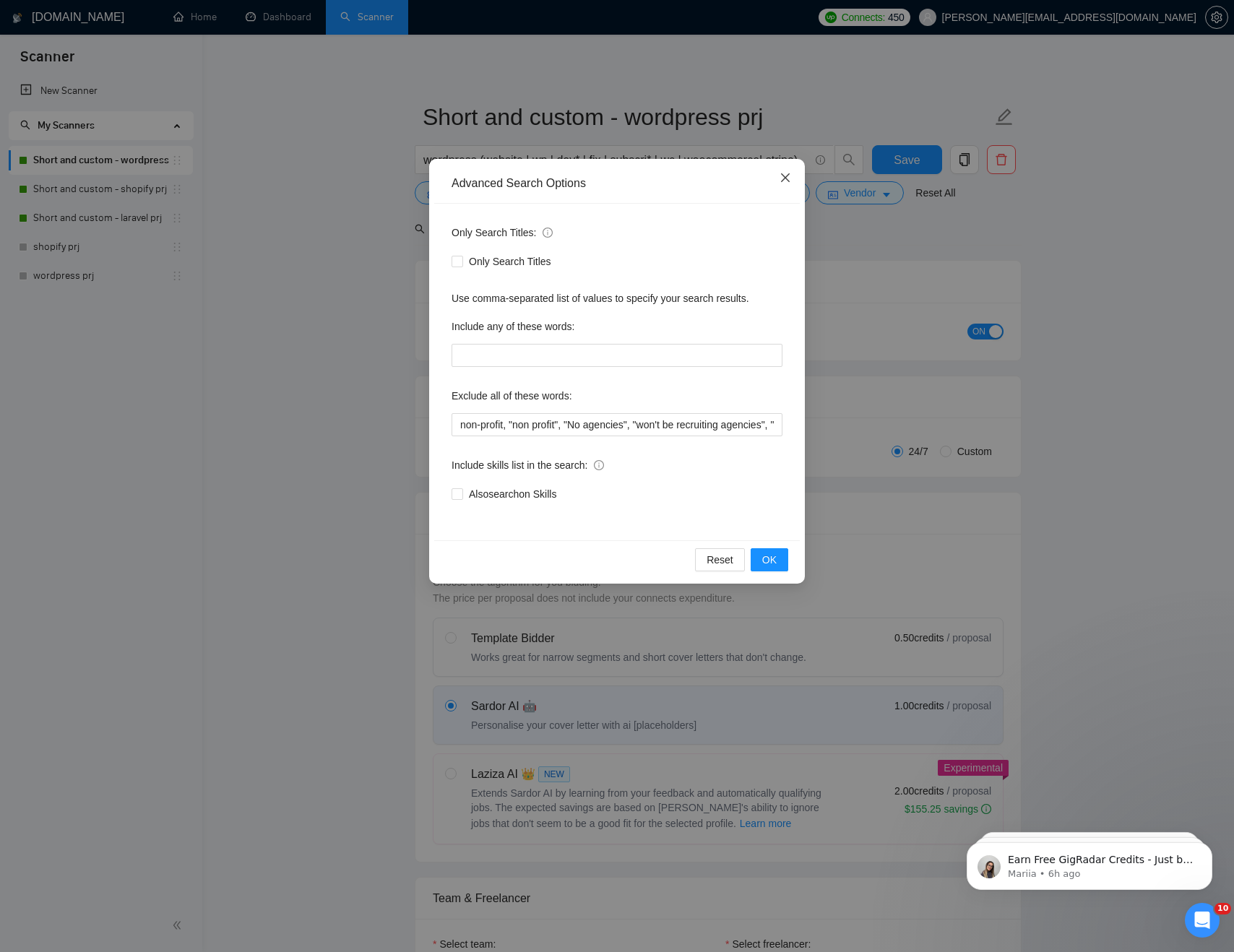
click at [787, 175] on icon "close" at bounding box center [785, 177] width 11 height 11
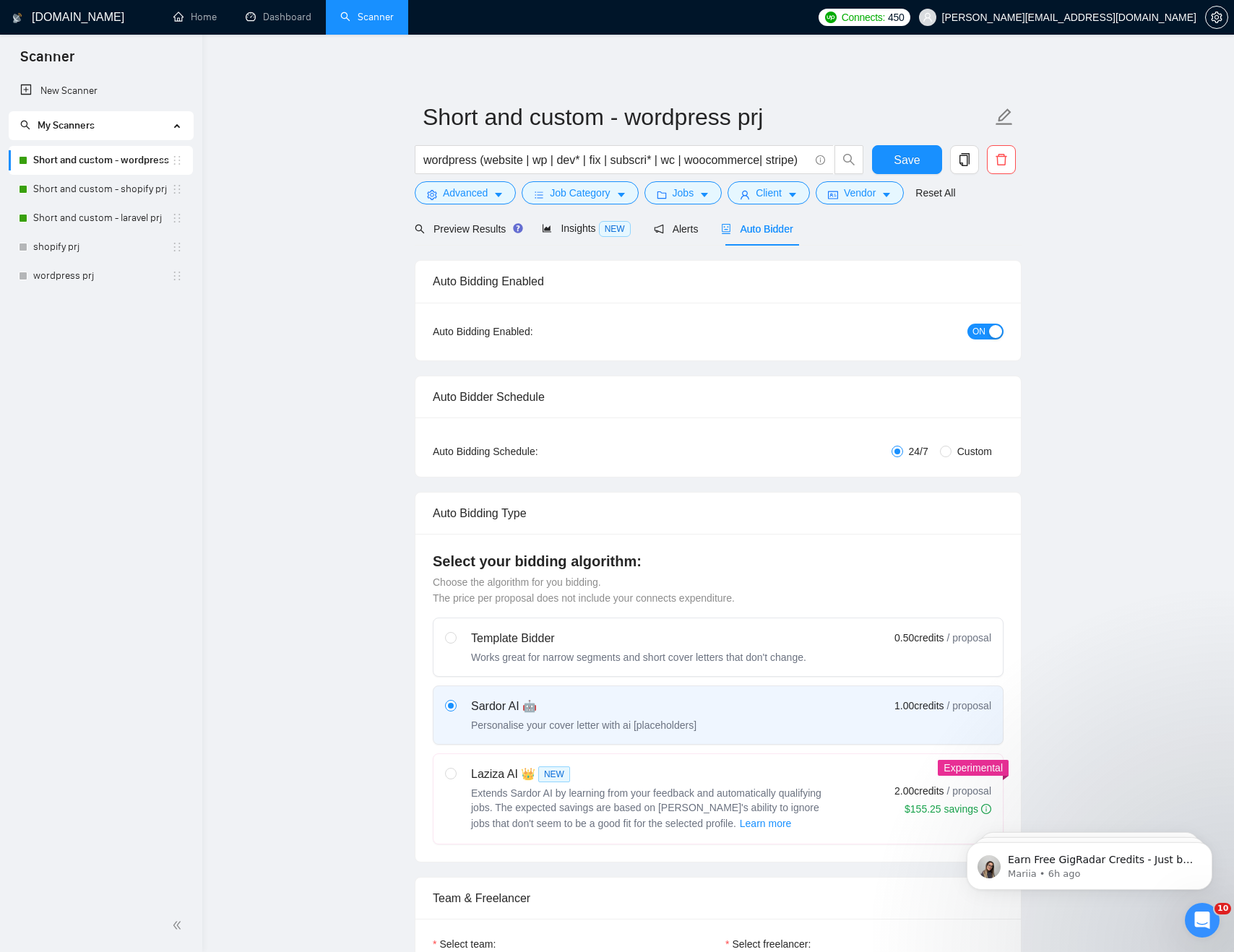
click at [793, 188] on button "Client" at bounding box center [769, 193] width 82 height 24
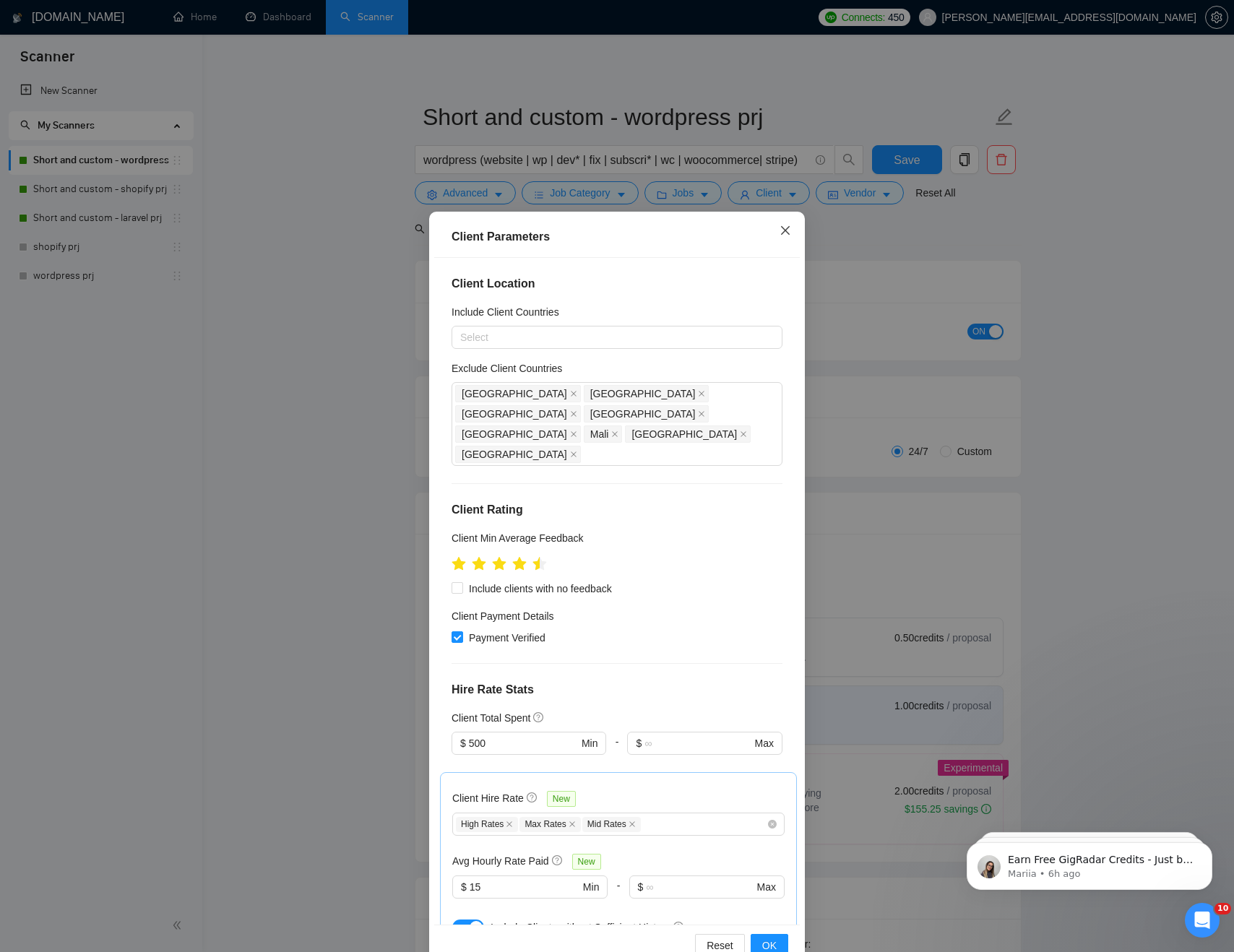
click at [783, 236] on icon "close" at bounding box center [785, 230] width 11 height 11
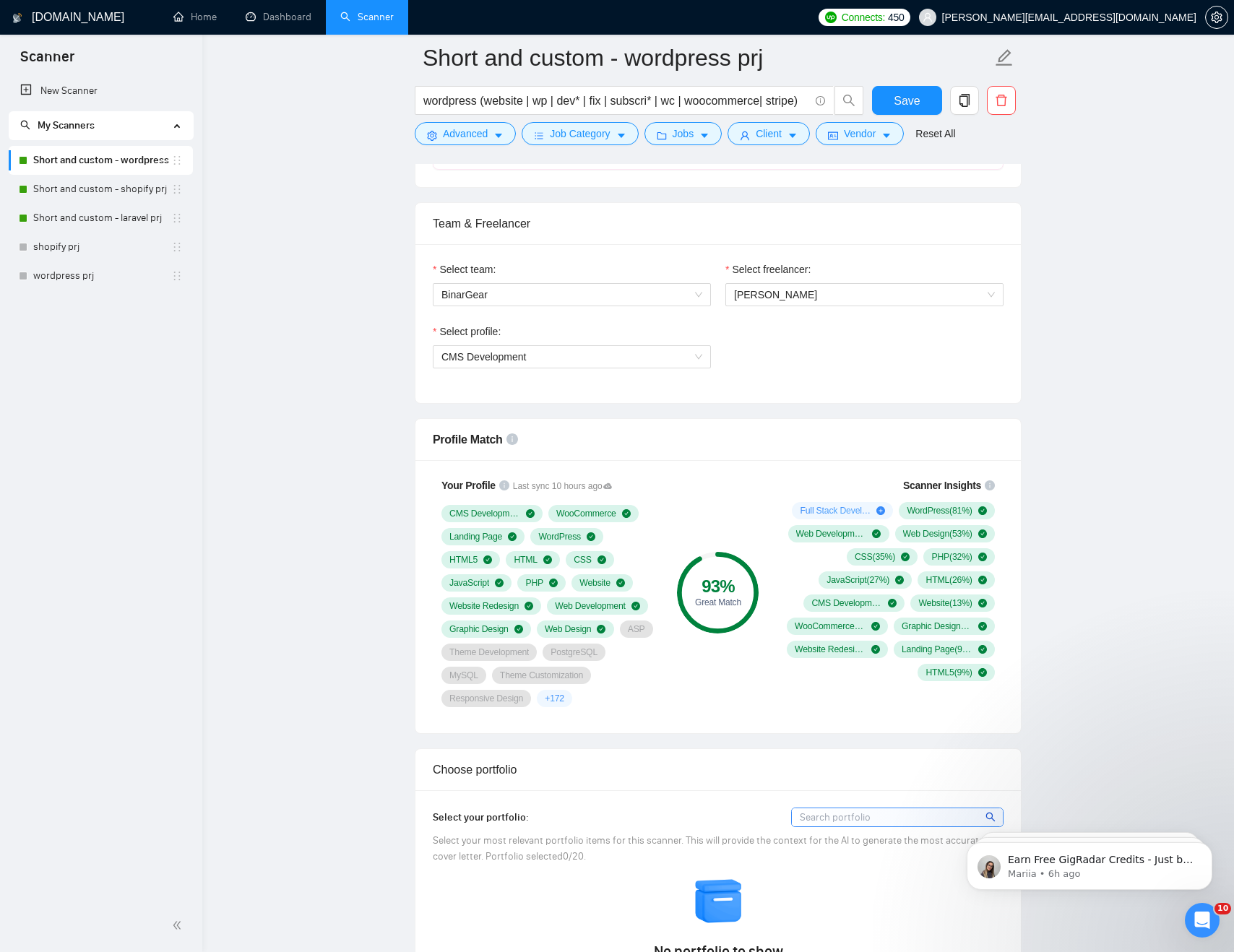
scroll to position [688, 0]
